Goal: Information Seeking & Learning: Understand process/instructions

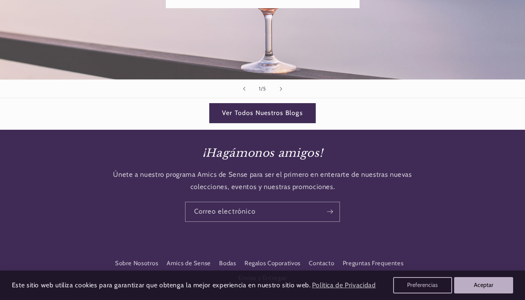
scroll to position [1263, 0]
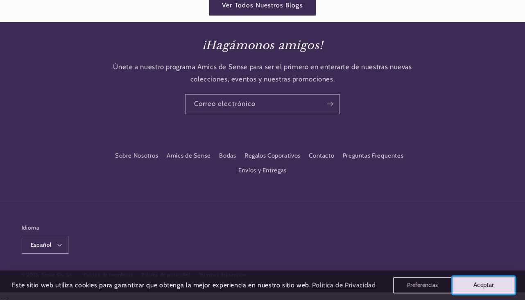
click at [490, 286] on button "Aceptar" at bounding box center [483, 285] width 63 height 17
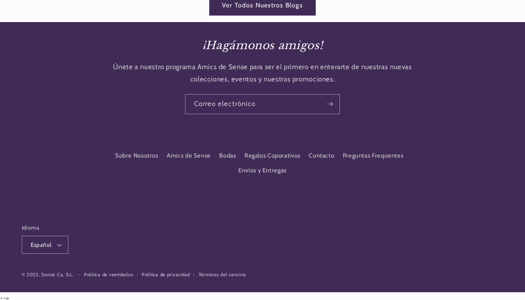
scroll to position [0, 0]
click at [324, 151] on link "Contacto" at bounding box center [321, 156] width 25 height 15
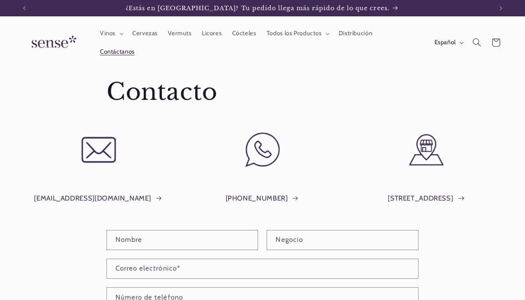
click at [444, 198] on link "Plaça del Sol, 1, Barcelona" at bounding box center [426, 198] width 77 height 12
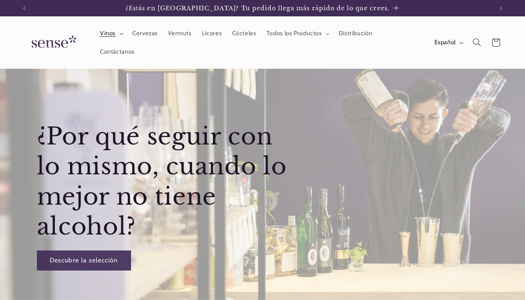
click at [112, 34] on span "Vinos" at bounding box center [108, 33] width 16 height 8
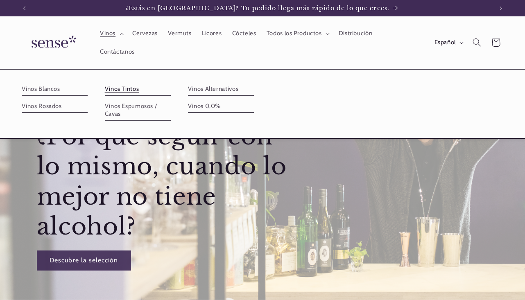
click at [124, 86] on link "Vinos Tintos" at bounding box center [138, 89] width 66 height 13
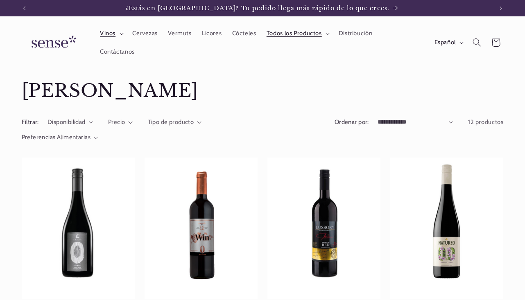
click at [122, 31] on summary "Vinos" at bounding box center [111, 34] width 32 height 18
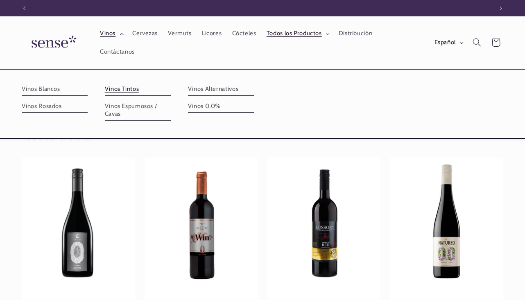
scroll to position [0, 468]
click at [52, 88] on link "Vinos Blancos" at bounding box center [55, 89] width 66 height 13
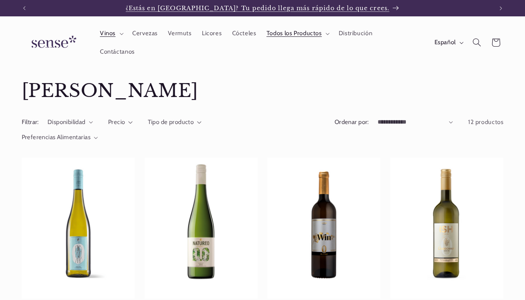
click at [315, 6] on span "¿Estás en [GEOGRAPHIC_DATA]? Tu pedido llega más rápido de lo que crees." at bounding box center [258, 8] width 264 height 7
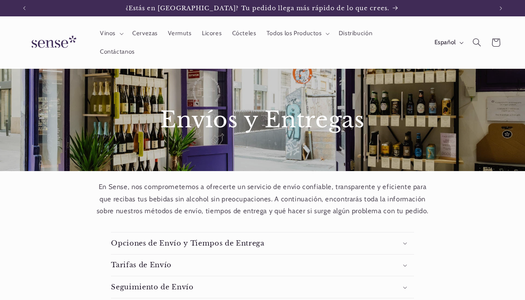
scroll to position [89, 0]
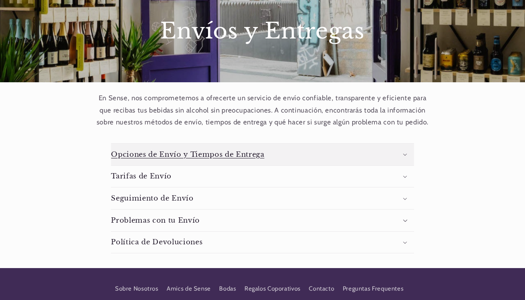
click at [268, 152] on summary "Opciones de Envío y Tiempos de Entrega" at bounding box center [262, 155] width 302 height 22
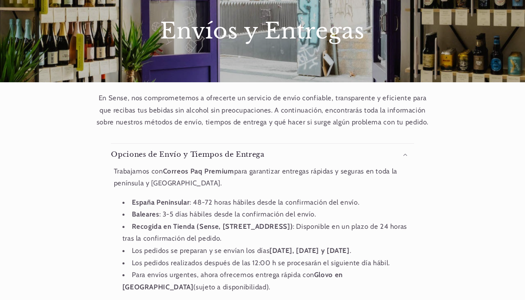
scroll to position [0, 468]
click at [427, 192] on div "Contenido desplegable Opciones de Envío y Tiempos de Entrega Trabajamos con Cor…" at bounding box center [262, 281] width 525 height 305
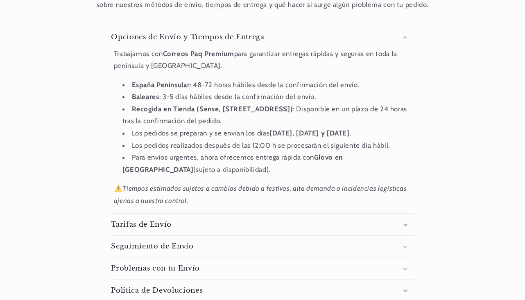
scroll to position [207, 0]
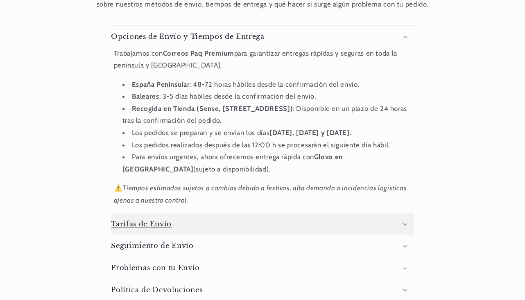
click at [402, 223] on summary "Tarifas de Envío" at bounding box center [262, 224] width 302 height 22
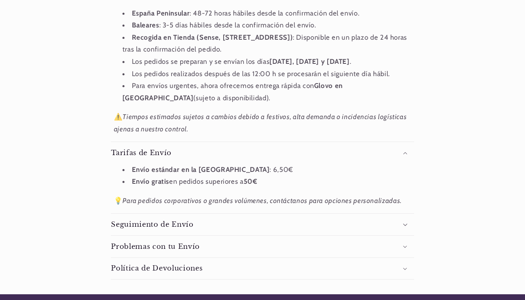
scroll to position [0, 0]
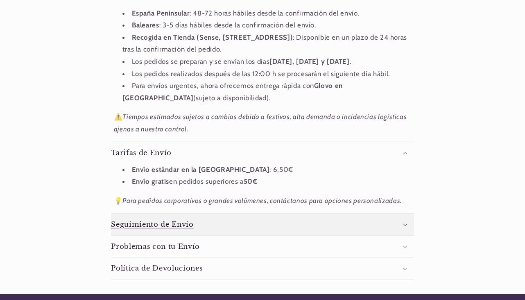
click at [399, 226] on summary "Seguimiento de Envío" at bounding box center [262, 225] width 302 height 22
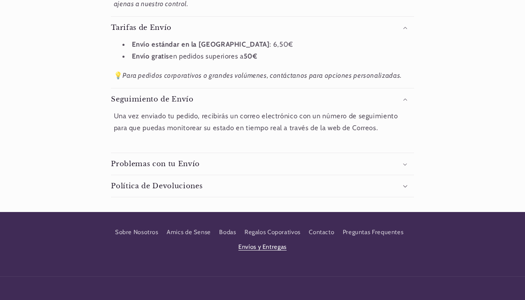
scroll to position [406, 0]
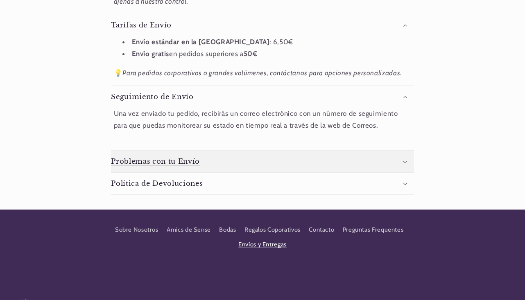
click at [396, 162] on summary "Problemas con tu Envío" at bounding box center [262, 162] width 302 height 22
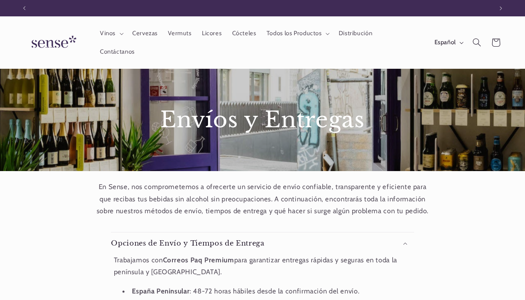
scroll to position [0, 468]
